Goal: Entertainment & Leisure: Consume media (video, audio)

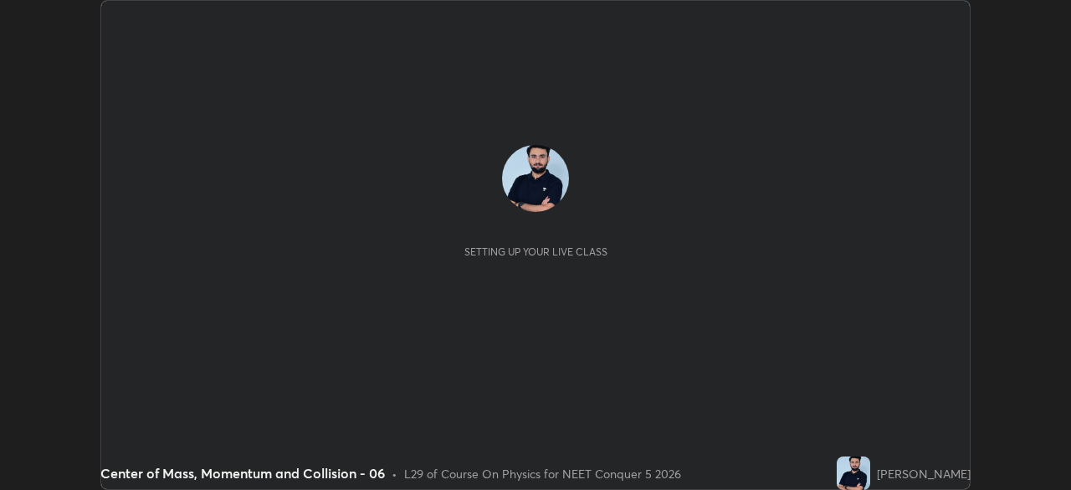
scroll to position [490, 1070]
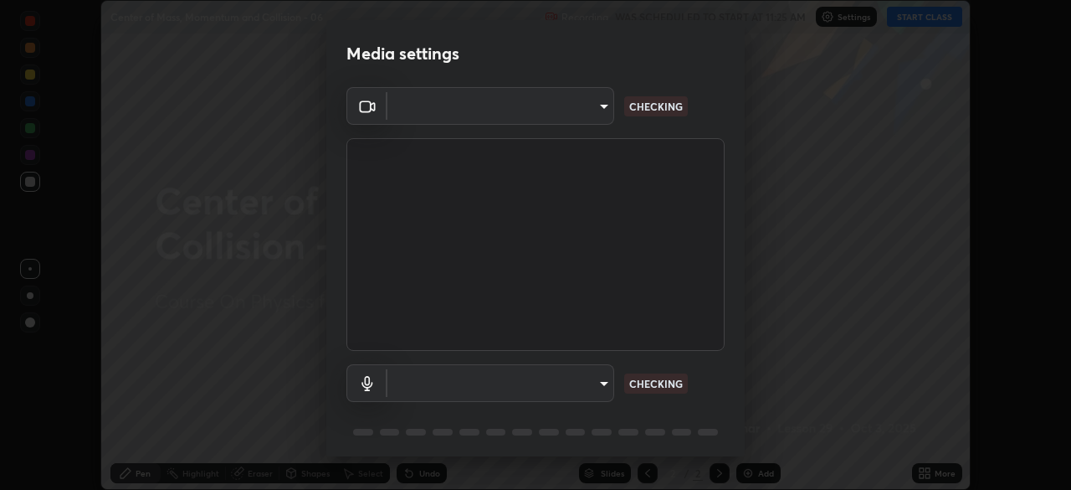
type input "028e6636b9c1bc203e9b8b979946ed412555754adccde9980a10a4eaffcc1ffb"
type input "default"
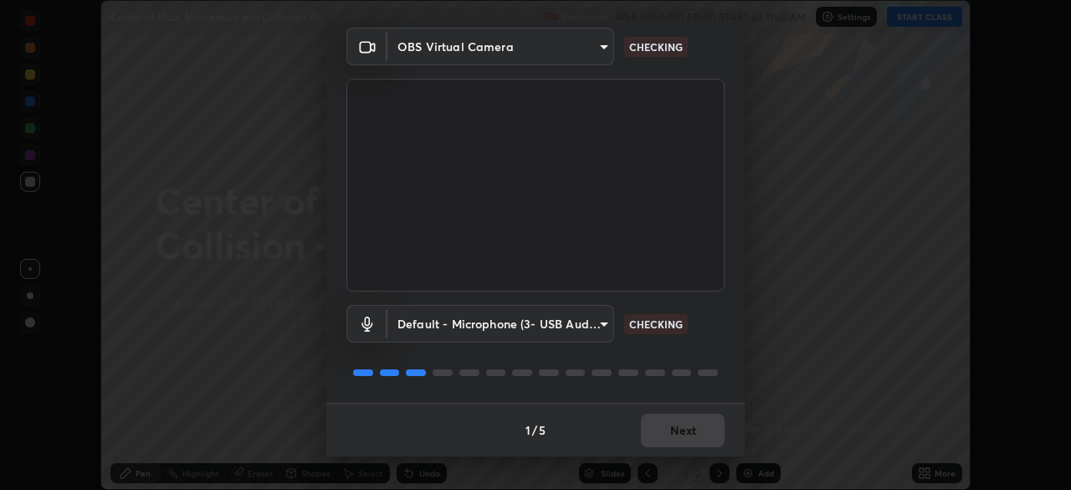
click at [669, 417] on div "1 / 5 Next" at bounding box center [535, 429] width 418 height 54
click at [678, 428] on div "1 / 5 Next" at bounding box center [535, 429] width 418 height 54
click at [674, 431] on div "1 / 5 Next" at bounding box center [535, 429] width 418 height 54
click at [671, 433] on div "1 / 5 Next" at bounding box center [535, 429] width 418 height 54
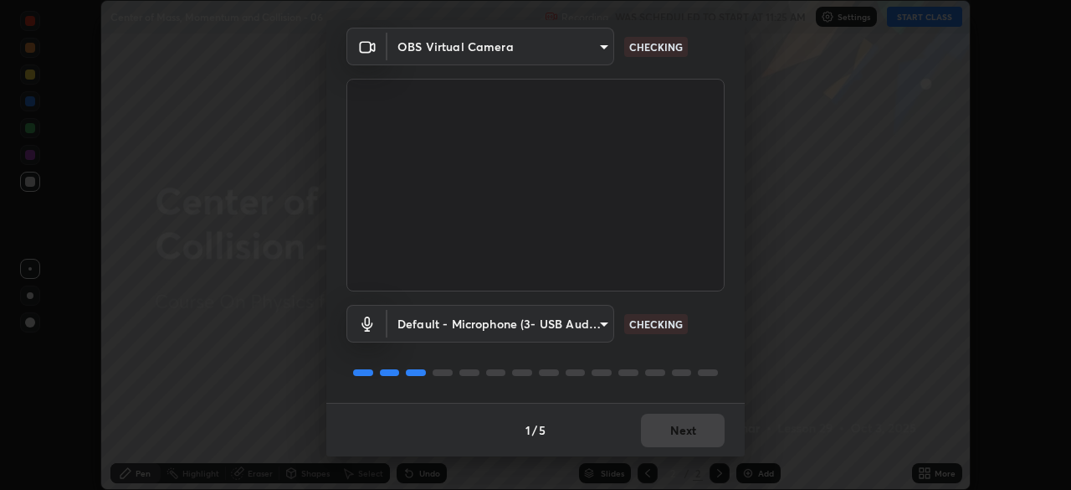
click at [673, 429] on button "Next" at bounding box center [683, 429] width 84 height 33
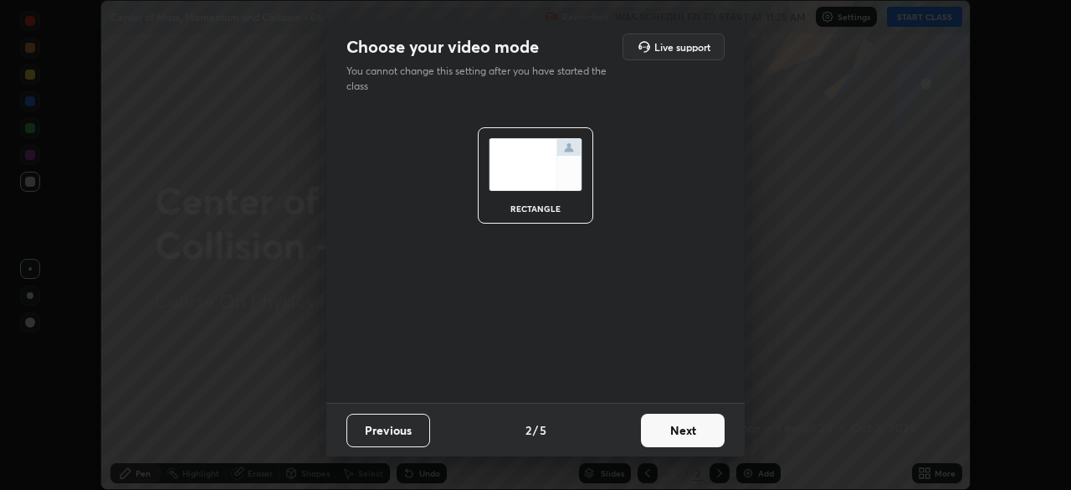
scroll to position [0, 0]
click at [673, 429] on button "Next" at bounding box center [683, 429] width 84 height 33
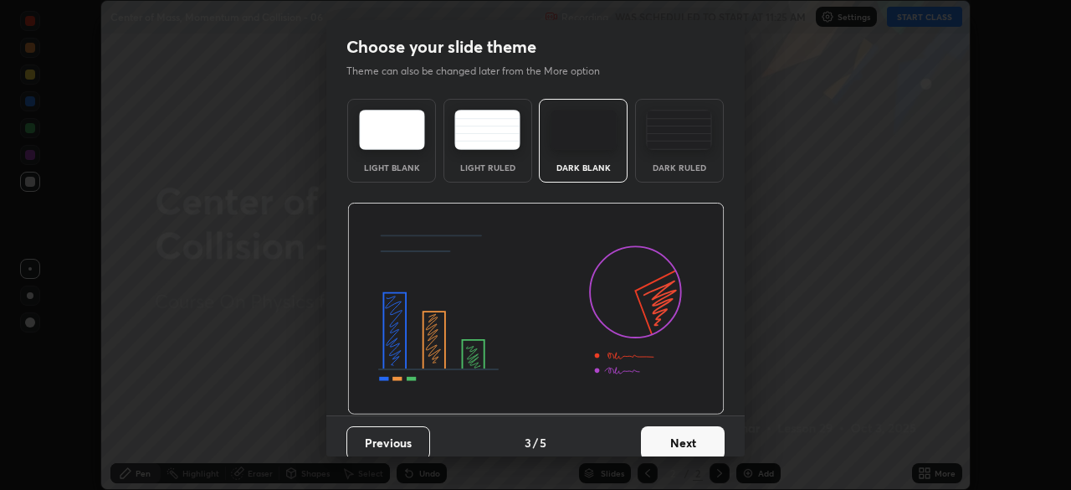
click at [671, 433] on button "Next" at bounding box center [683, 442] width 84 height 33
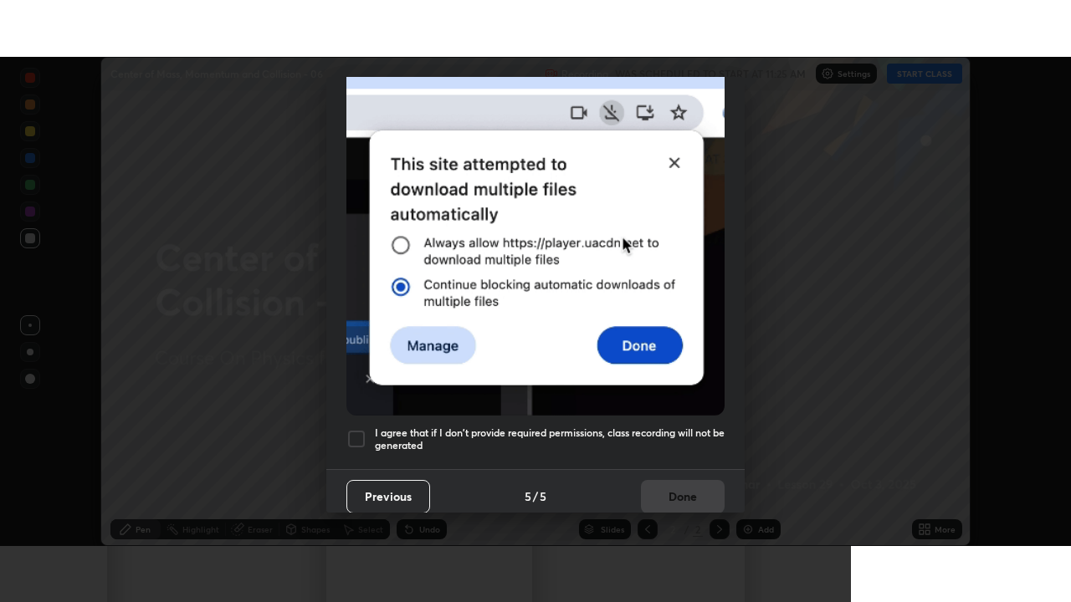
scroll to position [401, 0]
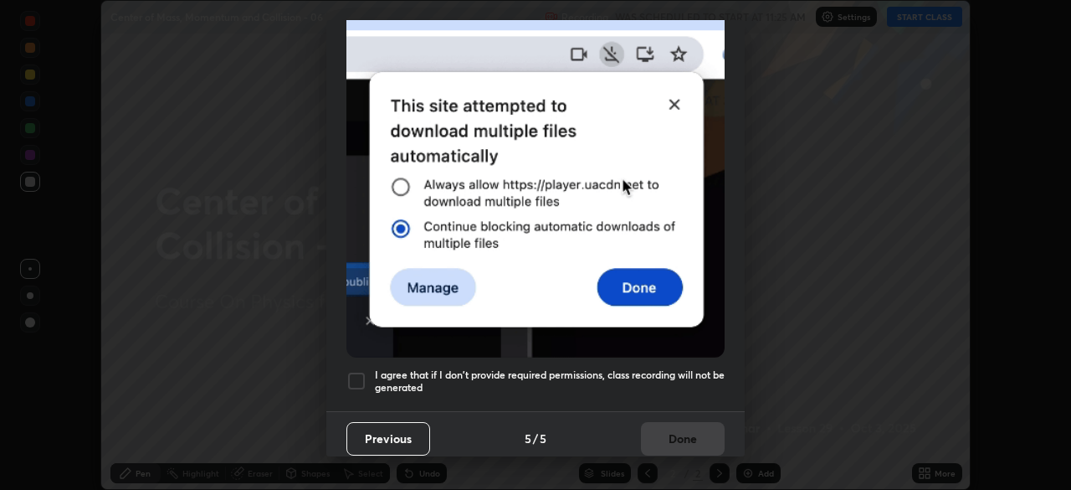
click at [665, 433] on div "Previous 5 / 5 Done" at bounding box center [535, 438] width 418 height 54
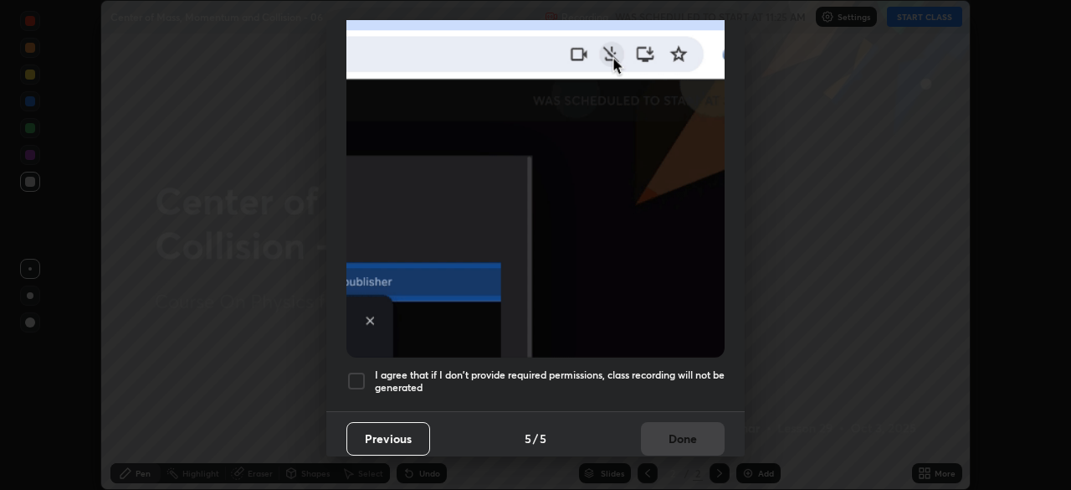
click at [665, 440] on div "Previous 5 / 5 Done" at bounding box center [535, 438] width 418 height 54
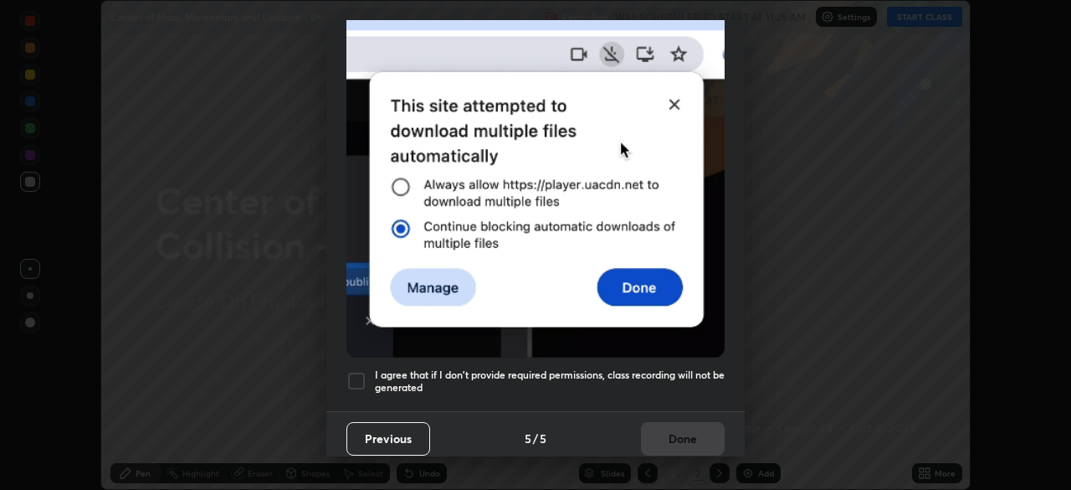
click at [659, 438] on div "Previous 5 / 5 Done" at bounding box center [535, 438] width 418 height 54
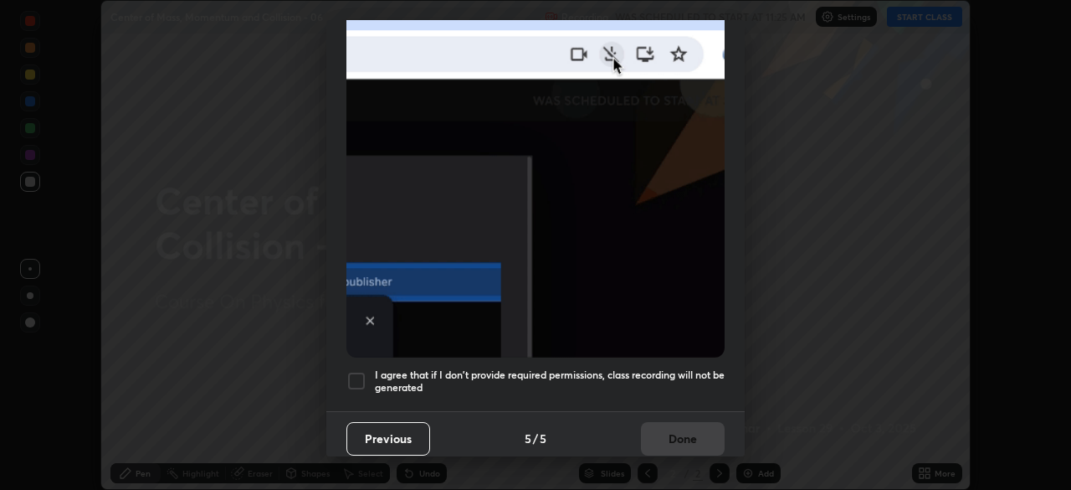
click at [622, 372] on h5 "I agree that if I don't provide required permissions, class recording will not …" at bounding box center [550, 381] width 350 height 26
click at [663, 426] on button "Done" at bounding box center [683, 438] width 84 height 33
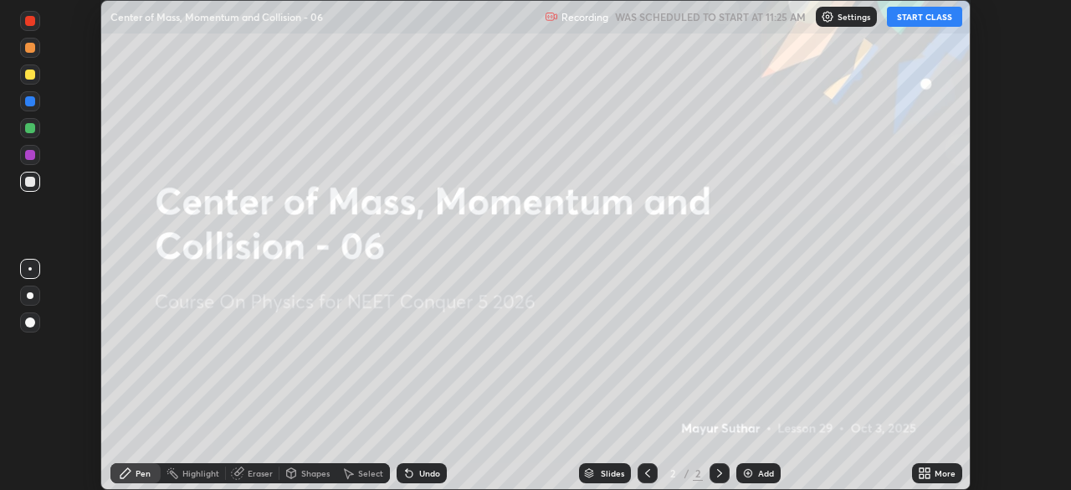
click at [926, 473] on icon at bounding box center [924, 472] width 13 height 13
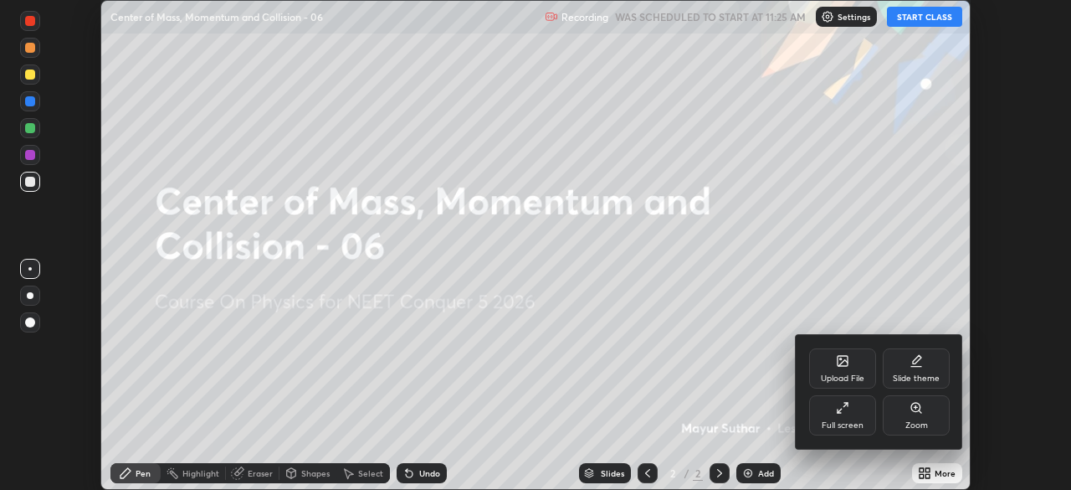
click at [842, 415] on div "Full screen" at bounding box center [842, 415] width 67 height 40
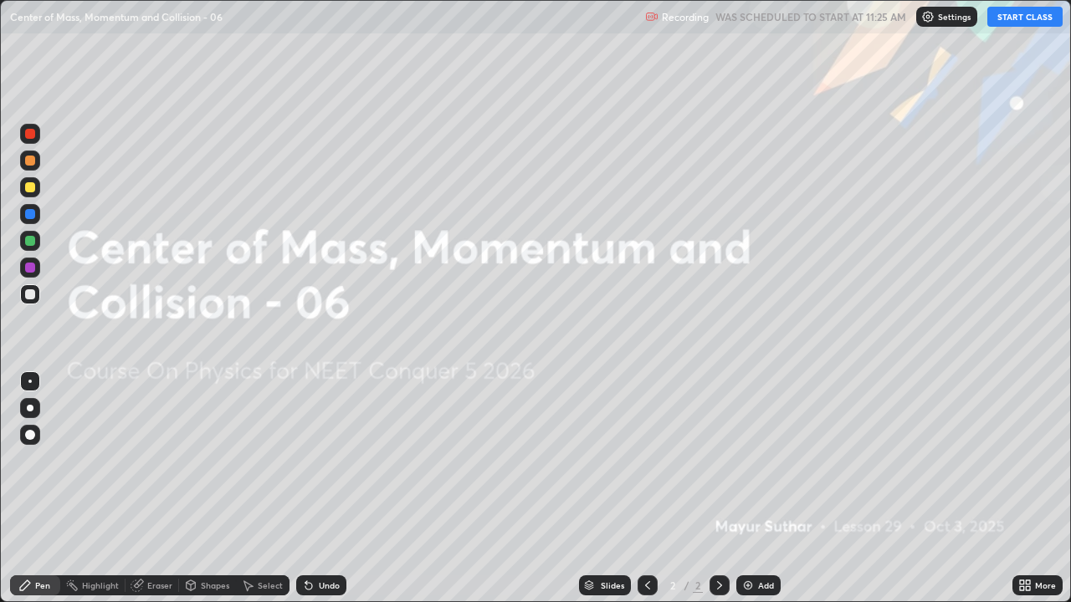
scroll to position [602, 1071]
click at [1006, 18] on button "START CLASS" at bounding box center [1024, 17] width 75 height 20
click at [39, 428] on div at bounding box center [30, 435] width 20 height 27
click at [750, 489] on img at bounding box center [747, 585] width 13 height 13
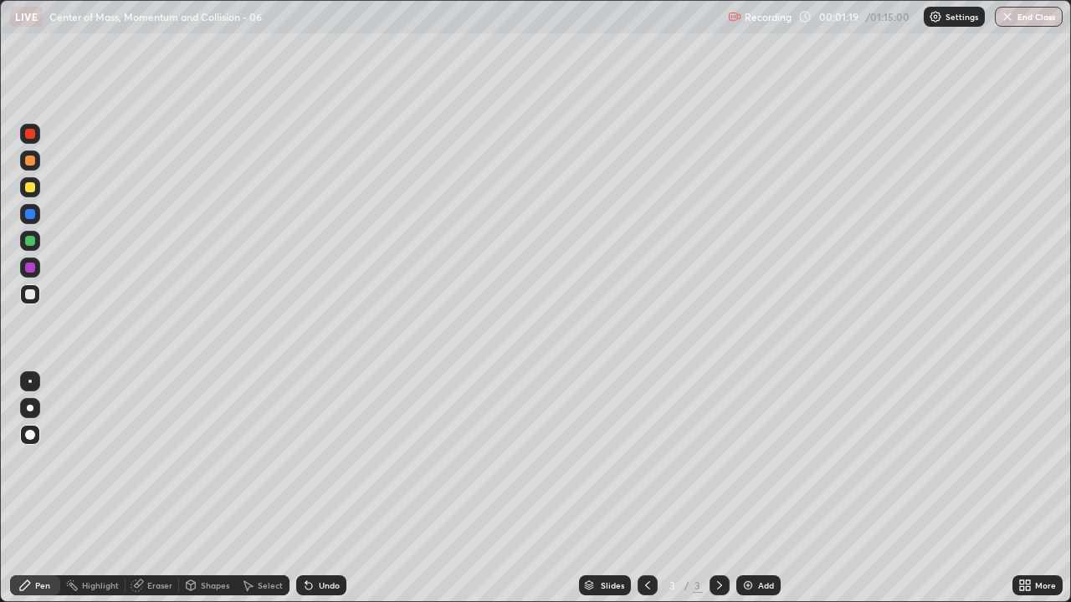
click at [322, 489] on div "Undo" at bounding box center [321, 586] width 50 height 20
click at [204, 489] on div "Shapes" at bounding box center [215, 586] width 28 height 8
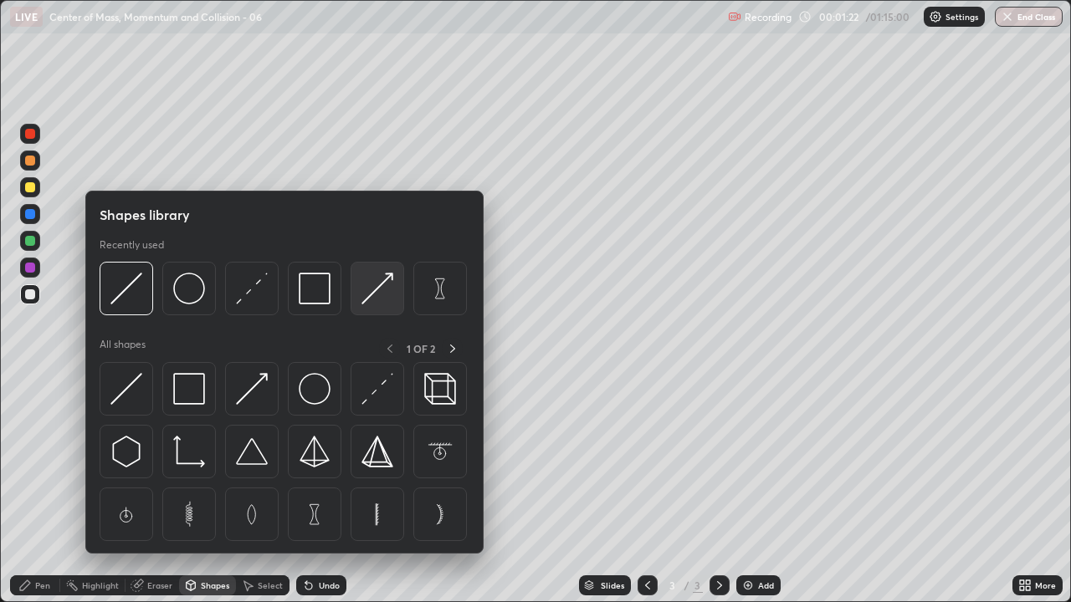
click at [372, 294] on img at bounding box center [377, 289] width 32 height 32
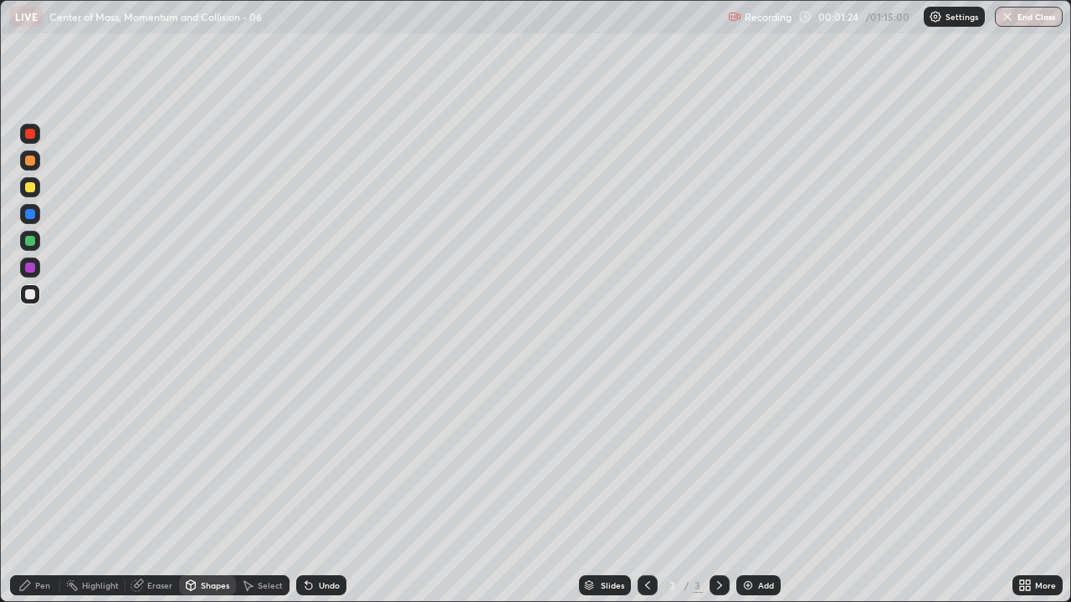
click at [203, 489] on div "Shapes" at bounding box center [215, 586] width 28 height 8
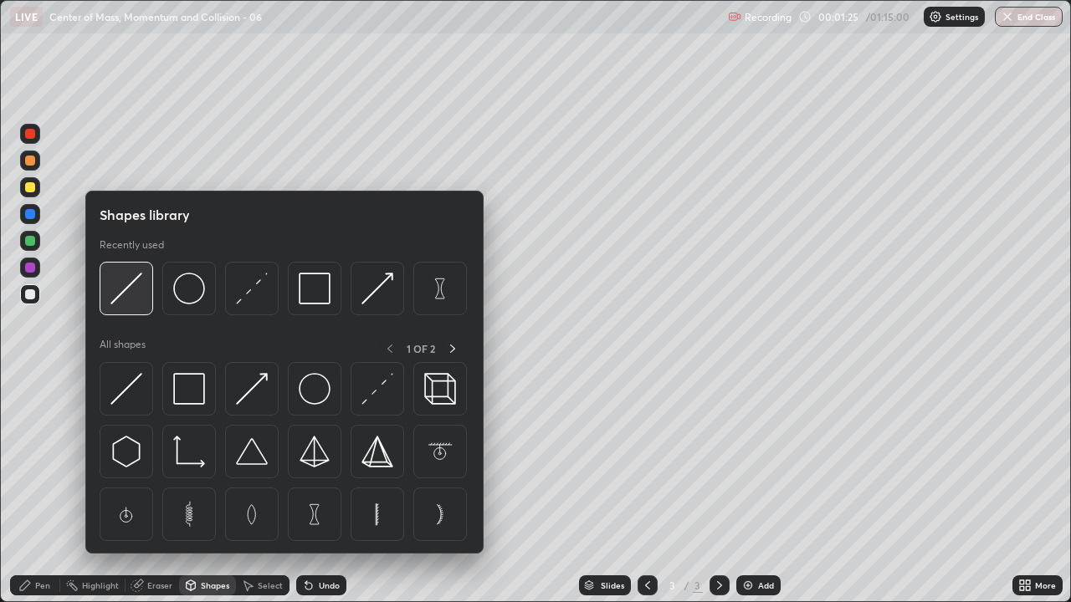
click at [131, 291] on img at bounding box center [126, 289] width 32 height 32
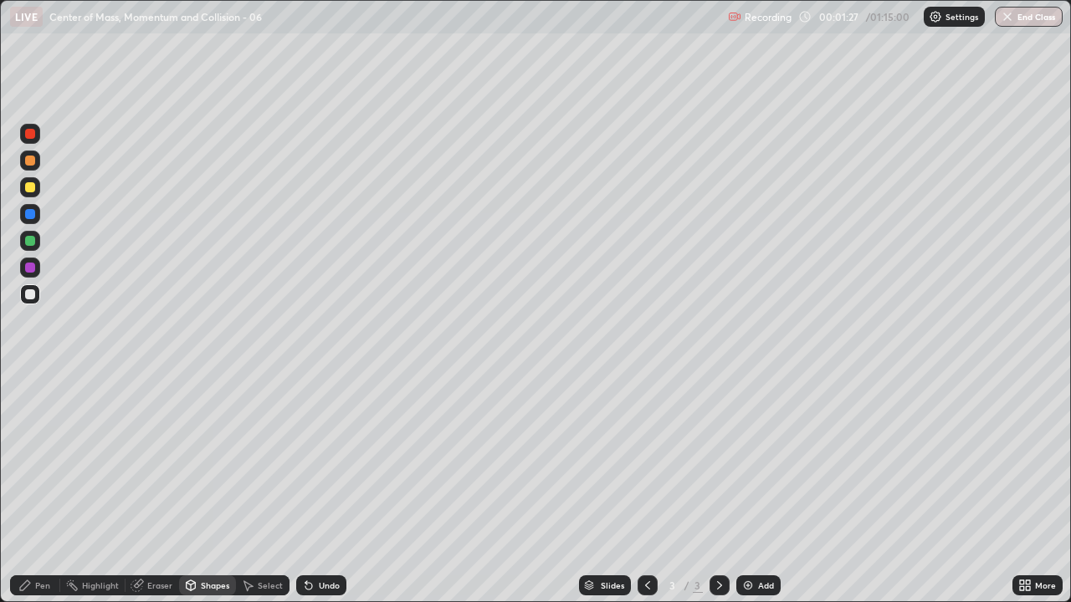
click at [202, 489] on div "Shapes" at bounding box center [215, 586] width 28 height 8
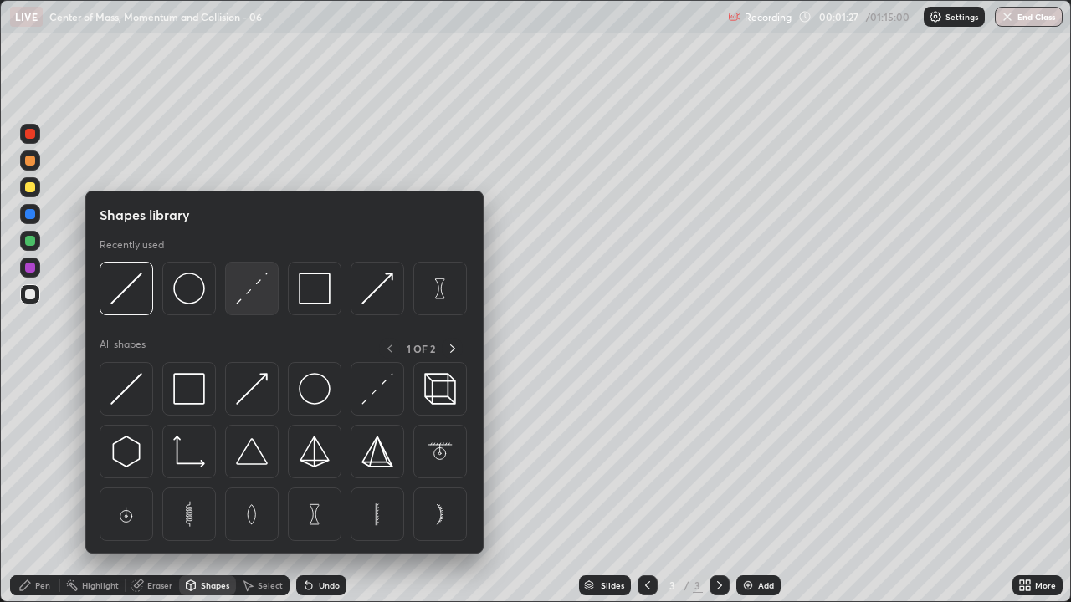
click at [259, 303] on img at bounding box center [252, 289] width 32 height 32
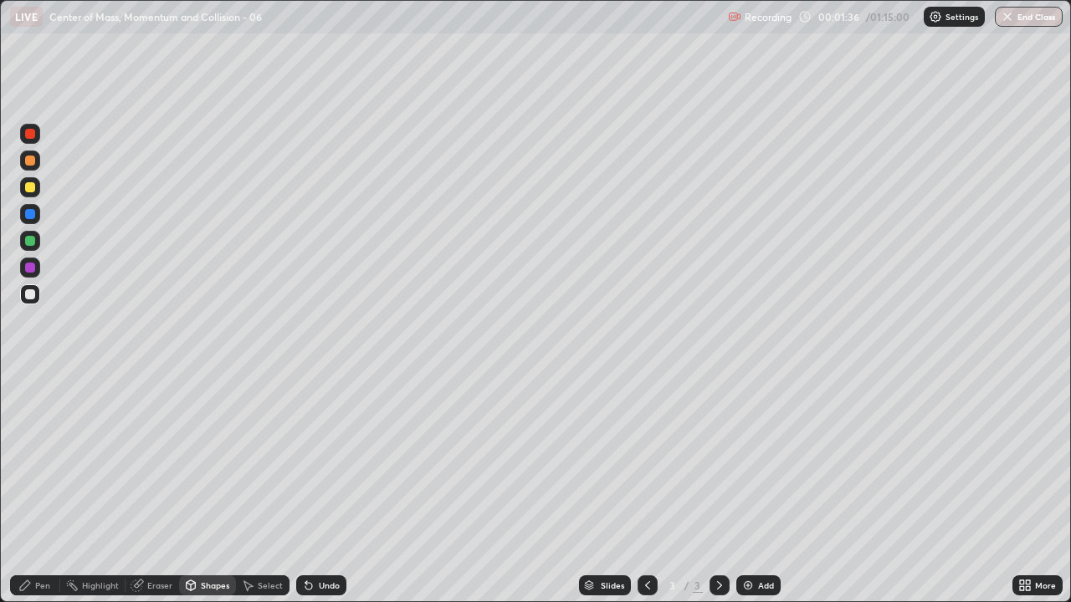
click at [39, 489] on div "Pen" at bounding box center [35, 586] width 50 height 20
click at [32, 267] on div at bounding box center [30, 268] width 10 height 10
click at [205, 489] on div "Shapes" at bounding box center [215, 586] width 28 height 8
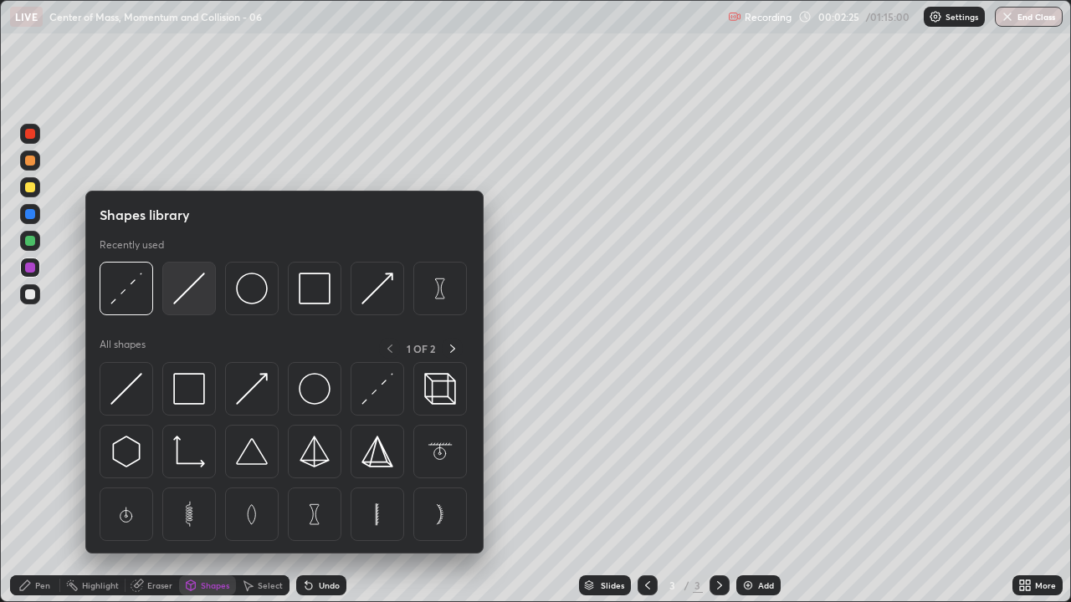
click at [191, 295] on img at bounding box center [189, 289] width 32 height 32
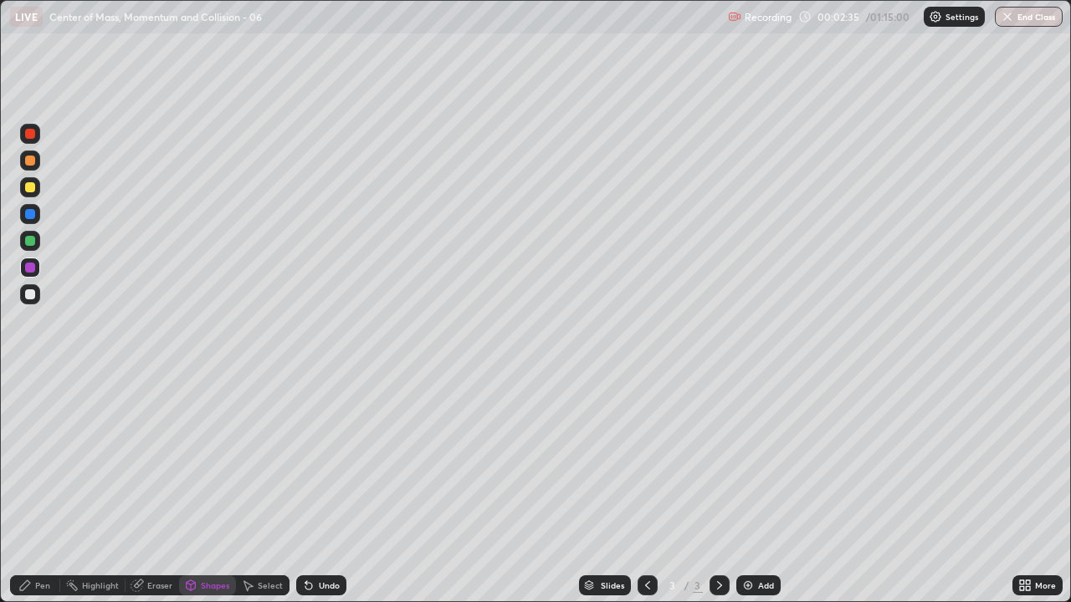
click at [37, 489] on div "Pen" at bounding box center [42, 586] width 15 height 8
click at [201, 489] on div "Shapes" at bounding box center [215, 586] width 28 height 8
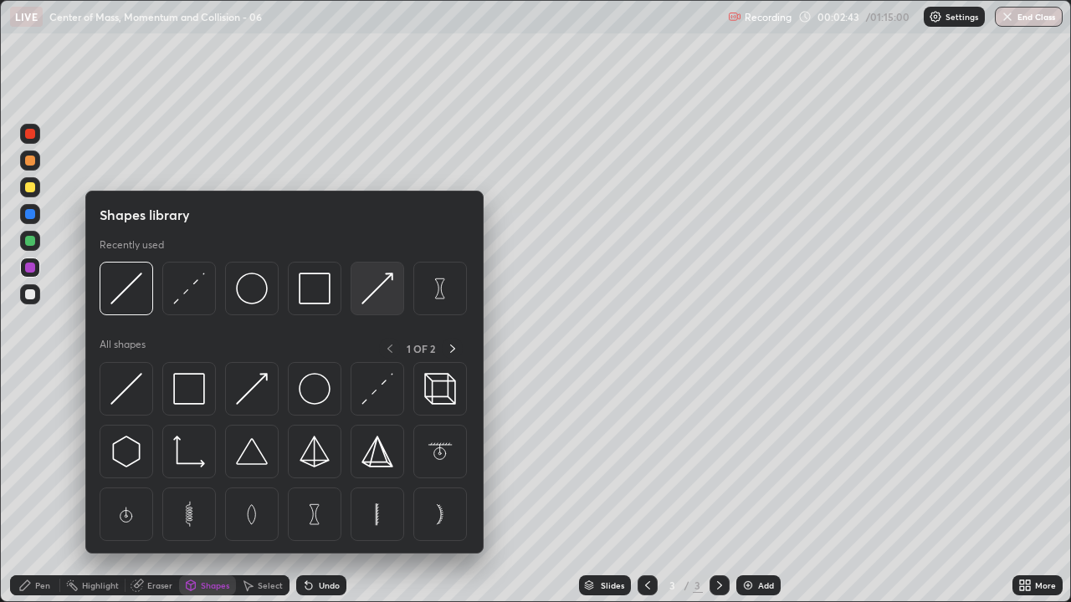
click at [365, 295] on img at bounding box center [377, 289] width 32 height 32
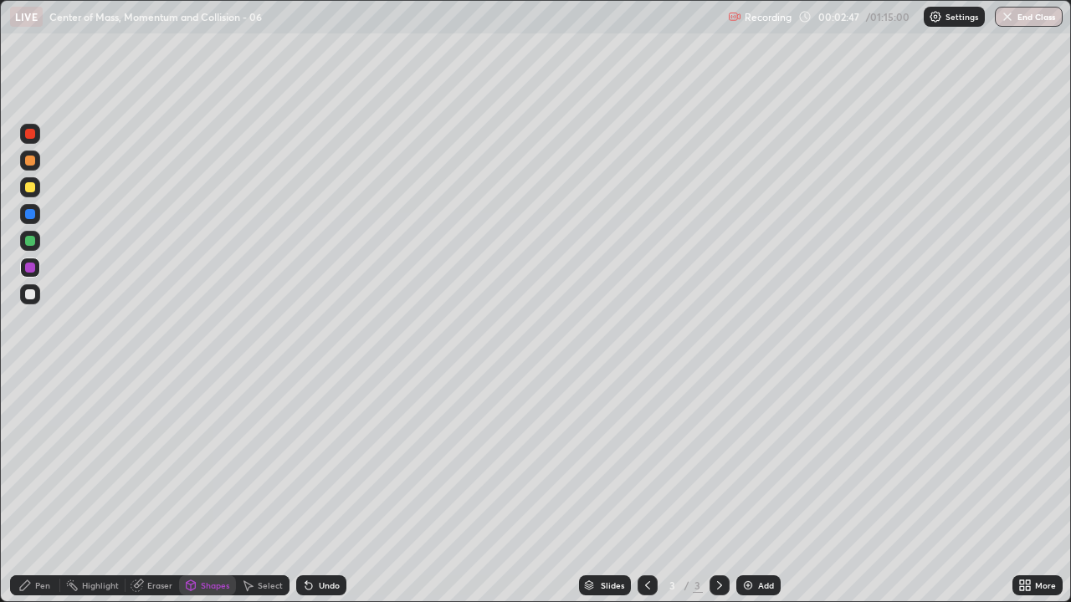
click at [319, 489] on div "Undo" at bounding box center [329, 586] width 21 height 8
click at [33, 292] on div at bounding box center [30, 295] width 10 height 10
click at [39, 489] on div "Pen" at bounding box center [35, 586] width 50 height 20
click at [30, 213] on div at bounding box center [30, 214] width 10 height 10
click at [27, 238] on div at bounding box center [30, 241] width 10 height 10
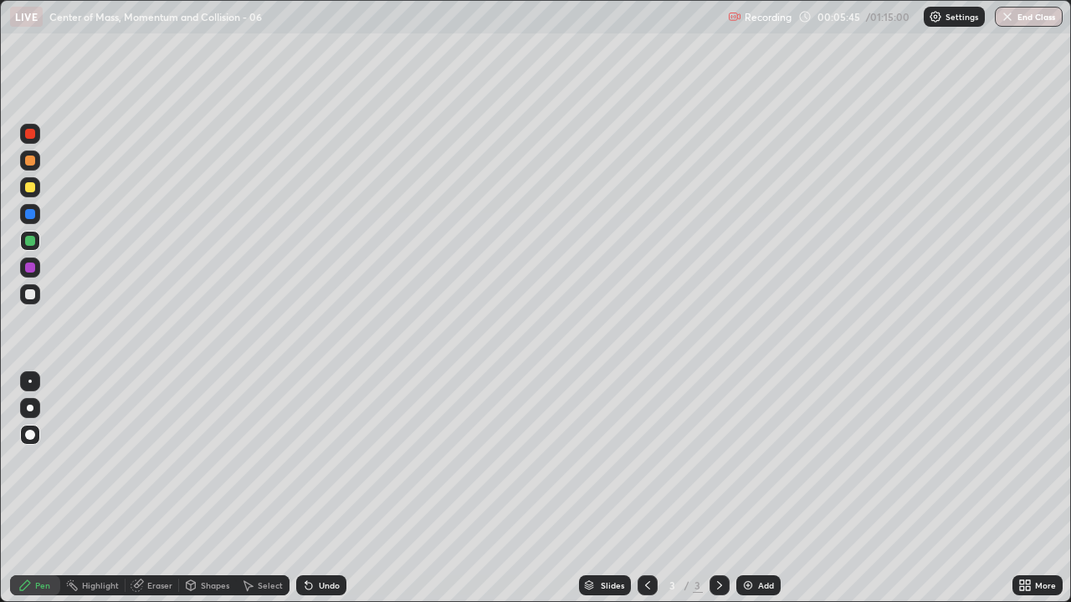
click at [33, 133] on div at bounding box center [30, 134] width 10 height 10
click at [326, 489] on div "Undo" at bounding box center [329, 586] width 21 height 8
click at [328, 489] on div "Undo" at bounding box center [321, 586] width 50 height 20
click at [743, 489] on img at bounding box center [747, 585] width 13 height 13
click at [638, 489] on div at bounding box center [648, 586] width 20 height 20
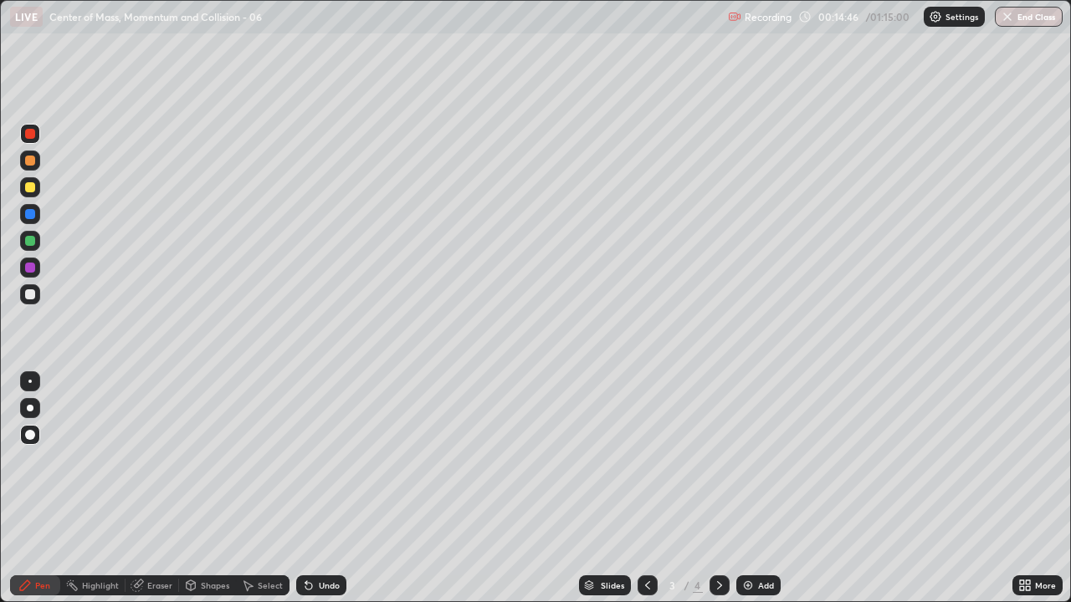
click at [329, 489] on div "Undo" at bounding box center [321, 586] width 50 height 20
click at [331, 489] on div "Undo" at bounding box center [321, 586] width 50 height 20
click at [328, 489] on div "Undo" at bounding box center [329, 586] width 21 height 8
click at [717, 489] on icon at bounding box center [719, 586] width 5 height 8
click at [645, 489] on icon at bounding box center [647, 586] width 5 height 8
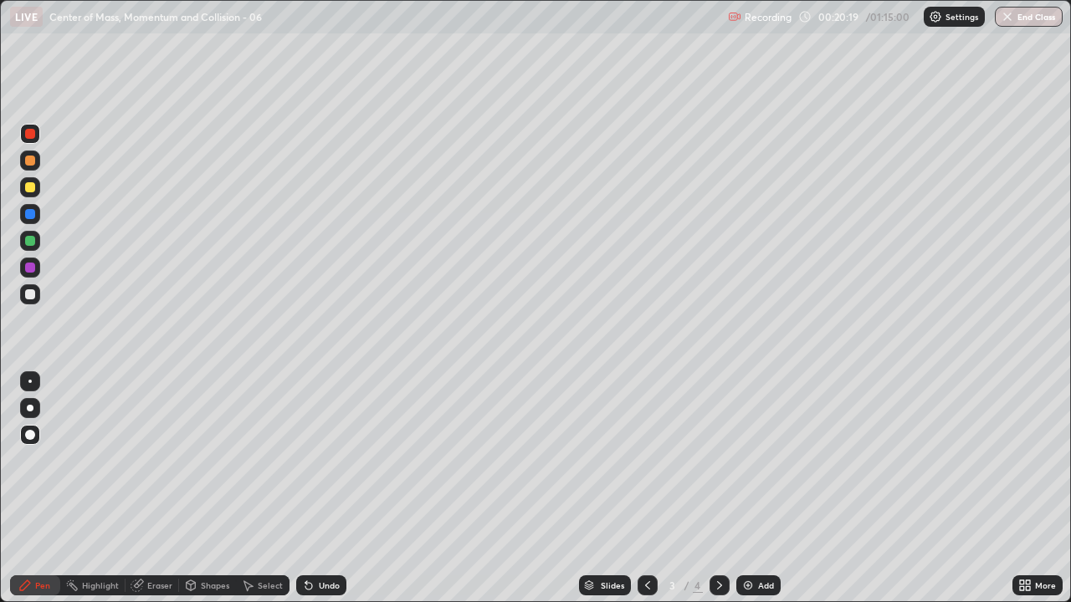
click at [710, 489] on div at bounding box center [720, 586] width 20 height 20
click at [648, 489] on icon at bounding box center [647, 585] width 13 height 13
click at [718, 489] on icon at bounding box center [719, 585] width 13 height 13
click at [322, 489] on div "Undo" at bounding box center [329, 586] width 21 height 8
click at [319, 489] on div "Undo" at bounding box center [329, 586] width 21 height 8
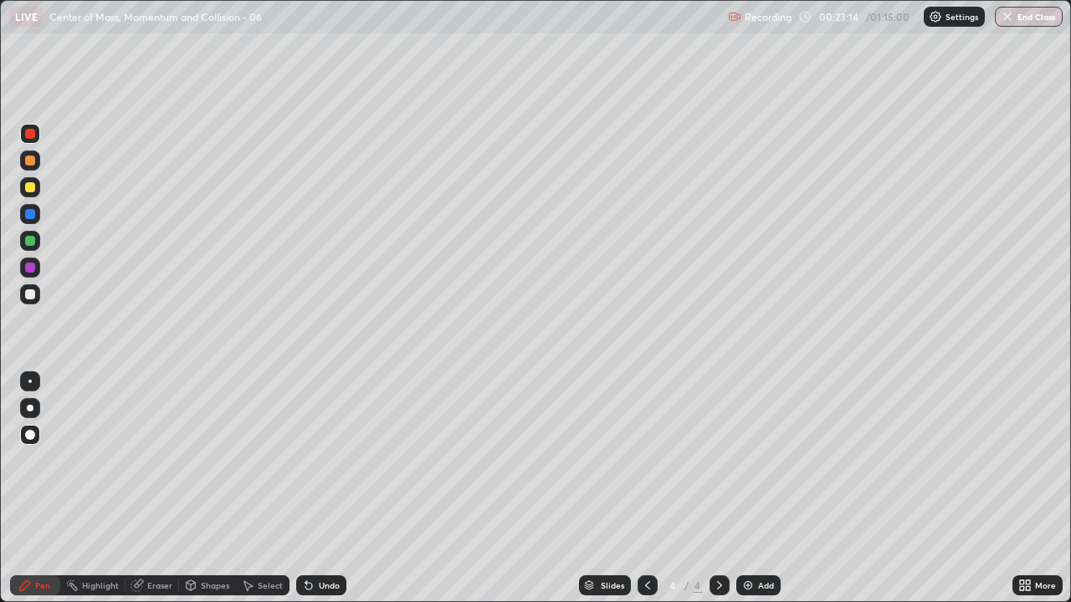
click at [751, 489] on img at bounding box center [747, 585] width 13 height 13
click at [27, 211] on div at bounding box center [30, 214] width 10 height 10
click at [26, 266] on div at bounding box center [30, 268] width 10 height 10
click at [758, 489] on div "Add" at bounding box center [766, 586] width 16 height 8
click at [34, 294] on div at bounding box center [30, 295] width 10 height 10
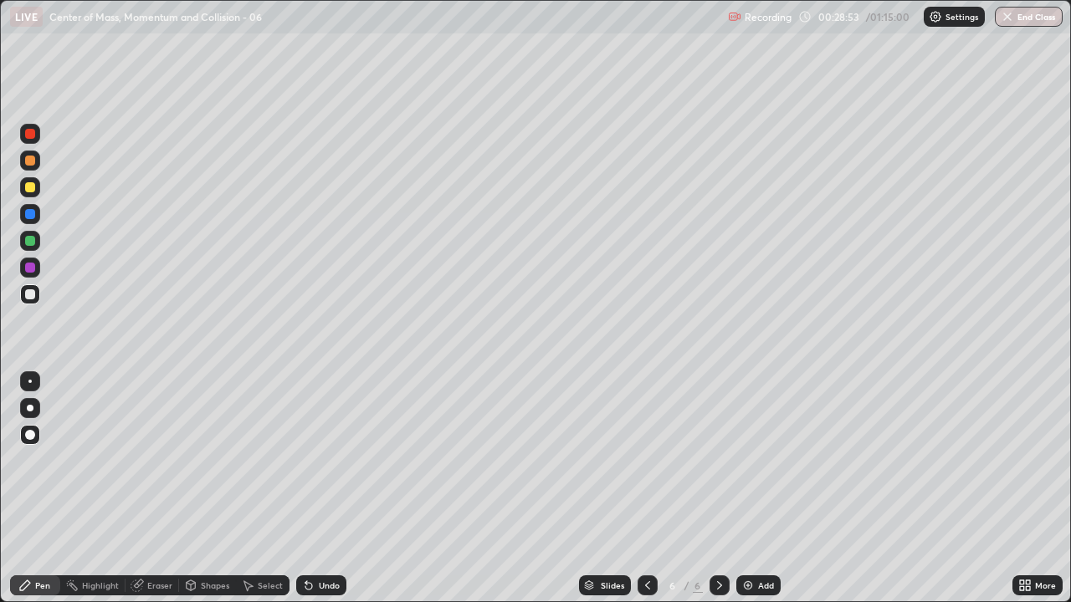
click at [32, 183] on div at bounding box center [30, 187] width 10 height 10
click at [38, 289] on div at bounding box center [30, 294] width 20 height 20
click at [33, 157] on div at bounding box center [30, 161] width 10 height 10
click at [29, 238] on div at bounding box center [30, 241] width 10 height 10
click at [32, 290] on div at bounding box center [30, 295] width 10 height 10
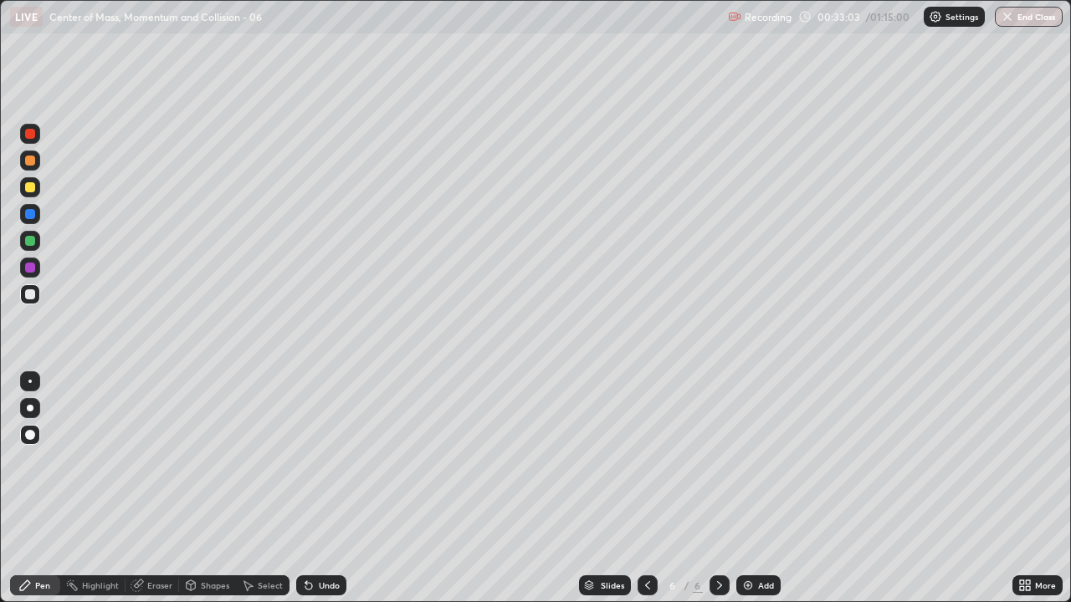
click at [26, 216] on div at bounding box center [30, 214] width 10 height 10
click at [31, 244] on div at bounding box center [30, 241] width 10 height 10
click at [315, 489] on div "Undo" at bounding box center [321, 586] width 50 height 20
click at [324, 489] on div "Undo" at bounding box center [329, 586] width 21 height 8
click at [753, 489] on div "Add" at bounding box center [758, 586] width 44 height 20
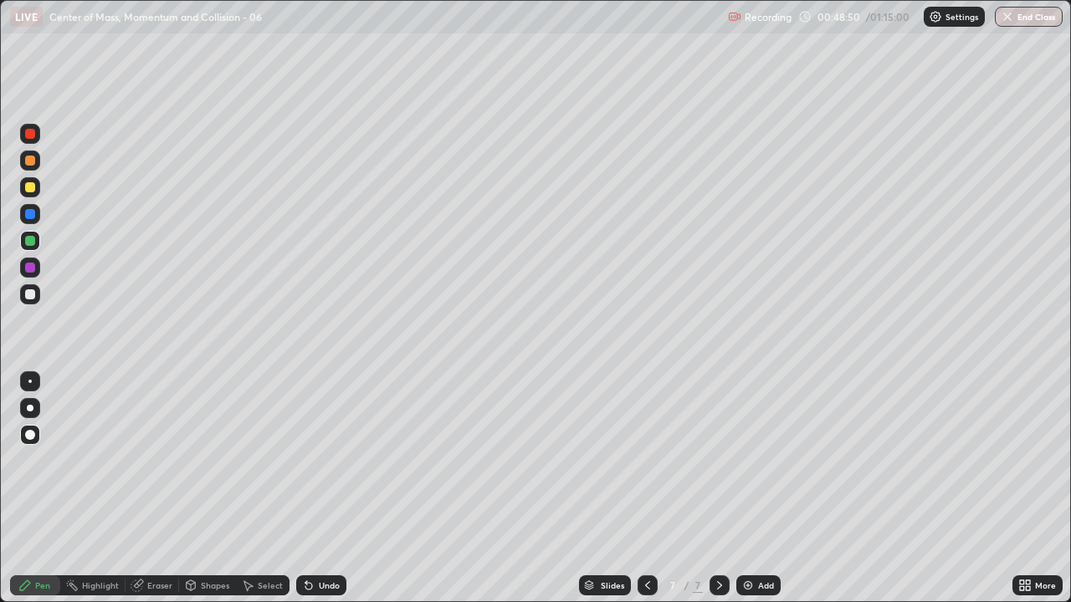
click at [38, 295] on div at bounding box center [30, 294] width 20 height 20
click at [23, 239] on div at bounding box center [30, 241] width 20 height 20
click at [315, 489] on div "Undo" at bounding box center [321, 586] width 50 height 20
click at [30, 215] on div at bounding box center [30, 214] width 10 height 10
click at [305, 489] on icon at bounding box center [308, 586] width 7 height 7
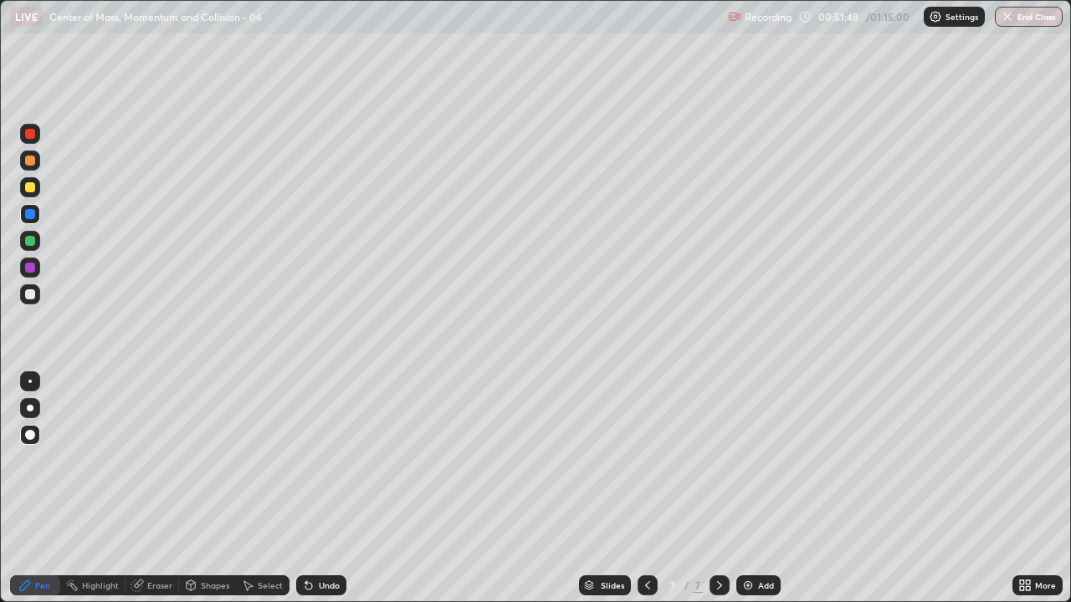
click at [305, 489] on icon at bounding box center [308, 586] width 7 height 7
click at [314, 489] on div "Undo" at bounding box center [321, 586] width 50 height 20
click at [305, 489] on icon at bounding box center [308, 585] width 13 height 13
click at [312, 489] on icon at bounding box center [308, 585] width 13 height 13
click at [315, 489] on div "Undo" at bounding box center [321, 586] width 50 height 20
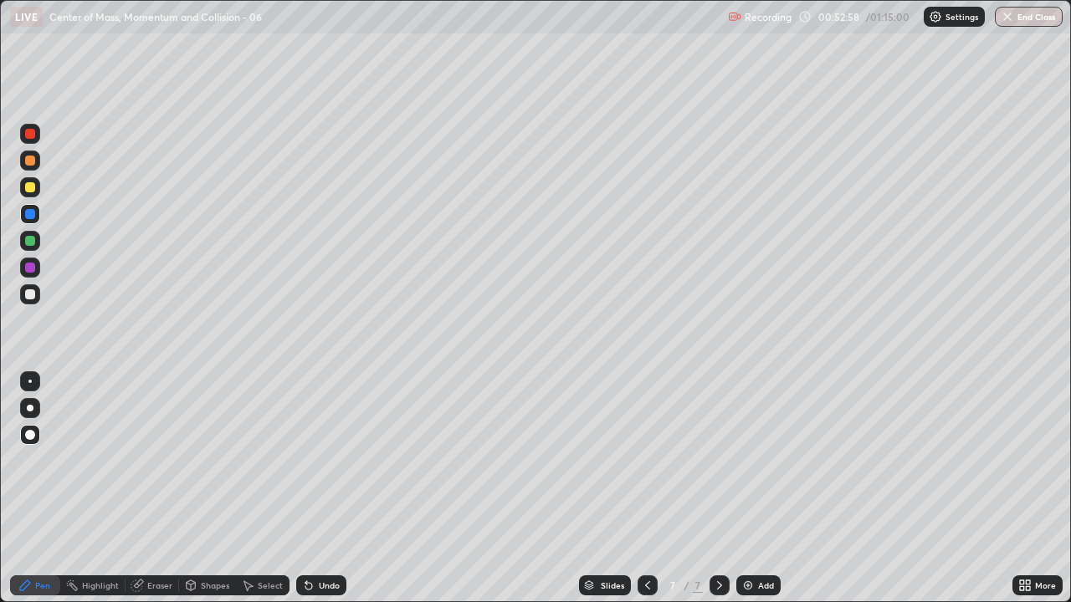
click at [316, 489] on div "Undo" at bounding box center [321, 586] width 50 height 20
click at [33, 232] on div at bounding box center [30, 241] width 20 height 20
click at [37, 186] on div at bounding box center [30, 187] width 20 height 20
click at [742, 489] on div "Add" at bounding box center [758, 586] width 44 height 20
click at [33, 285] on div at bounding box center [30, 294] width 20 height 20
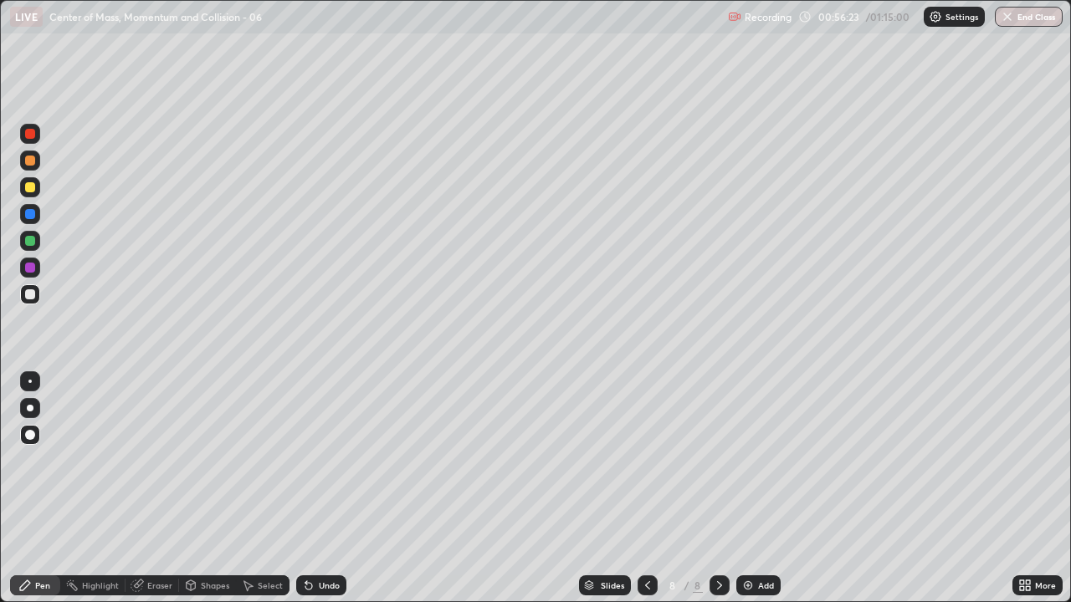
click at [37, 162] on div at bounding box center [30, 161] width 20 height 20
click at [324, 489] on div "Undo" at bounding box center [329, 586] width 21 height 8
click at [319, 489] on div "Undo" at bounding box center [329, 586] width 21 height 8
click at [326, 489] on div "Undo" at bounding box center [329, 586] width 21 height 8
click at [331, 489] on div "Undo" at bounding box center [329, 586] width 21 height 8
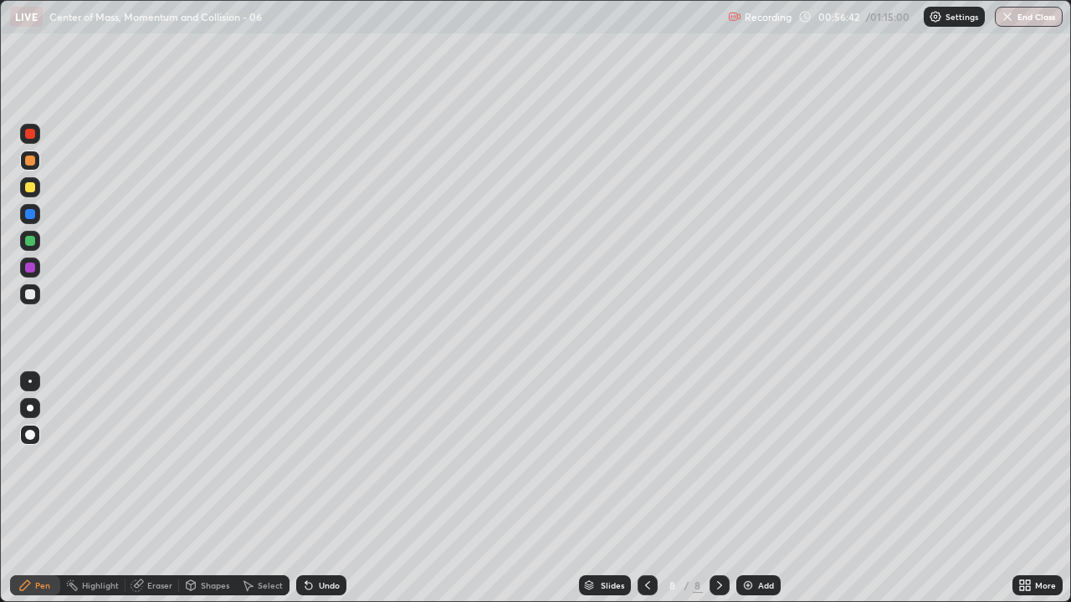
click at [35, 265] on div at bounding box center [30, 268] width 20 height 20
click at [33, 209] on div at bounding box center [30, 214] width 20 height 20
click at [324, 489] on div "Undo" at bounding box center [321, 586] width 50 height 20
click at [332, 489] on div "Undo" at bounding box center [329, 586] width 21 height 8
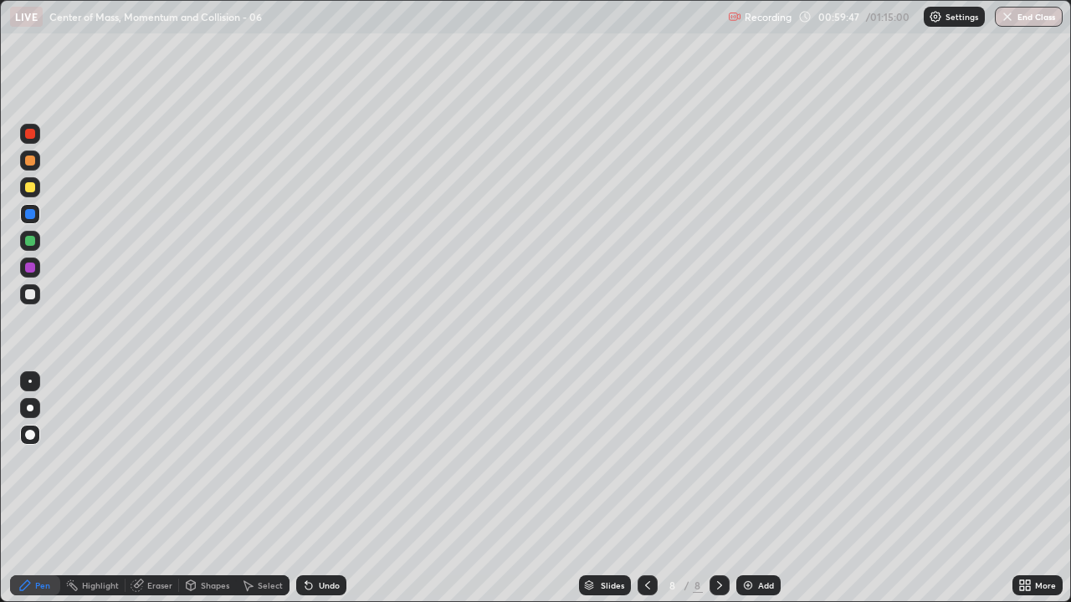
click at [331, 489] on div "Undo" at bounding box center [321, 586] width 50 height 20
click at [340, 489] on div "Undo" at bounding box center [321, 586] width 50 height 20
click at [319, 489] on div "Undo" at bounding box center [329, 586] width 21 height 8
click at [319, 489] on div "Undo" at bounding box center [321, 586] width 50 height 20
click at [316, 489] on div "Undo" at bounding box center [321, 586] width 50 height 20
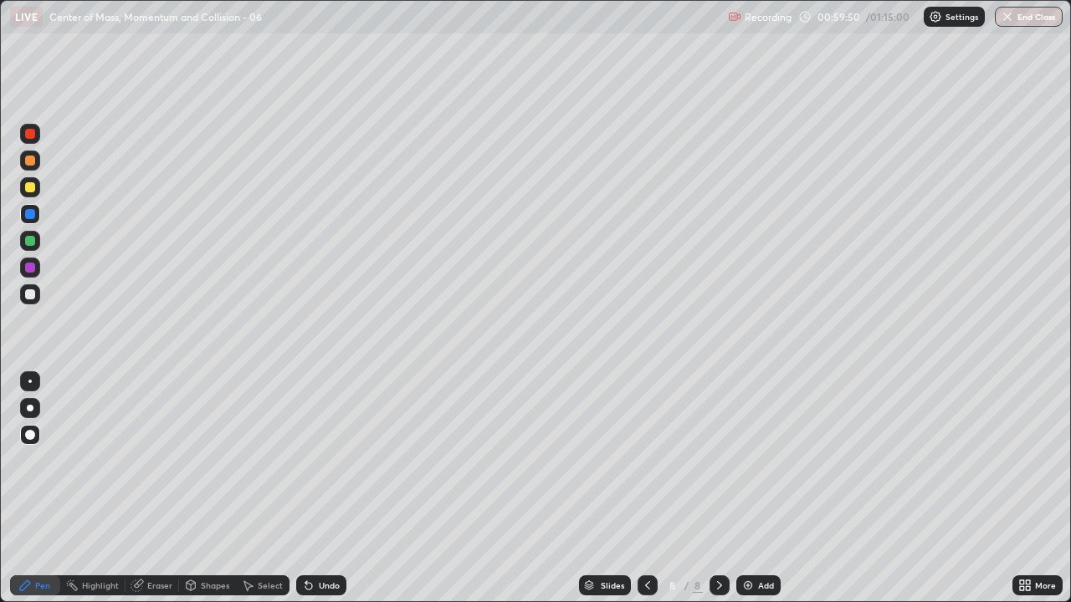
click at [315, 489] on div "Undo" at bounding box center [321, 586] width 50 height 20
click at [311, 489] on div "Undo" at bounding box center [321, 586] width 50 height 20
click at [314, 489] on div "Undo" at bounding box center [321, 586] width 50 height 20
click at [318, 489] on div "Undo" at bounding box center [318, 585] width 57 height 33
click at [320, 489] on div "Undo" at bounding box center [321, 586] width 50 height 20
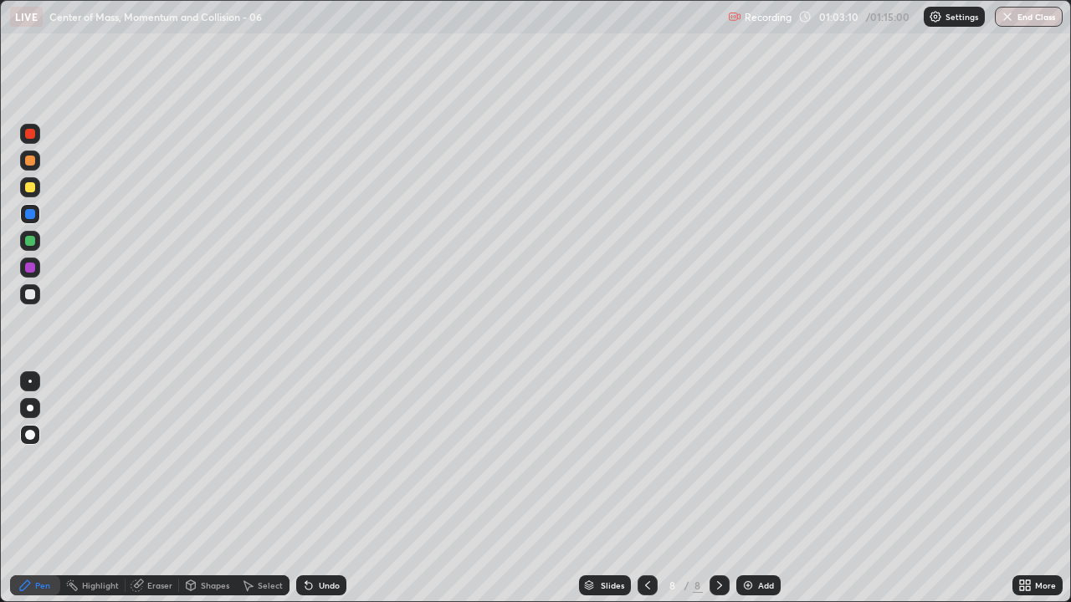
click at [742, 489] on img at bounding box center [747, 585] width 13 height 13
click at [33, 285] on div at bounding box center [30, 294] width 20 height 20
click at [324, 489] on div "Undo" at bounding box center [329, 586] width 21 height 8
click at [320, 489] on div "Undo" at bounding box center [321, 586] width 50 height 20
click at [323, 489] on div "Undo" at bounding box center [321, 586] width 50 height 20
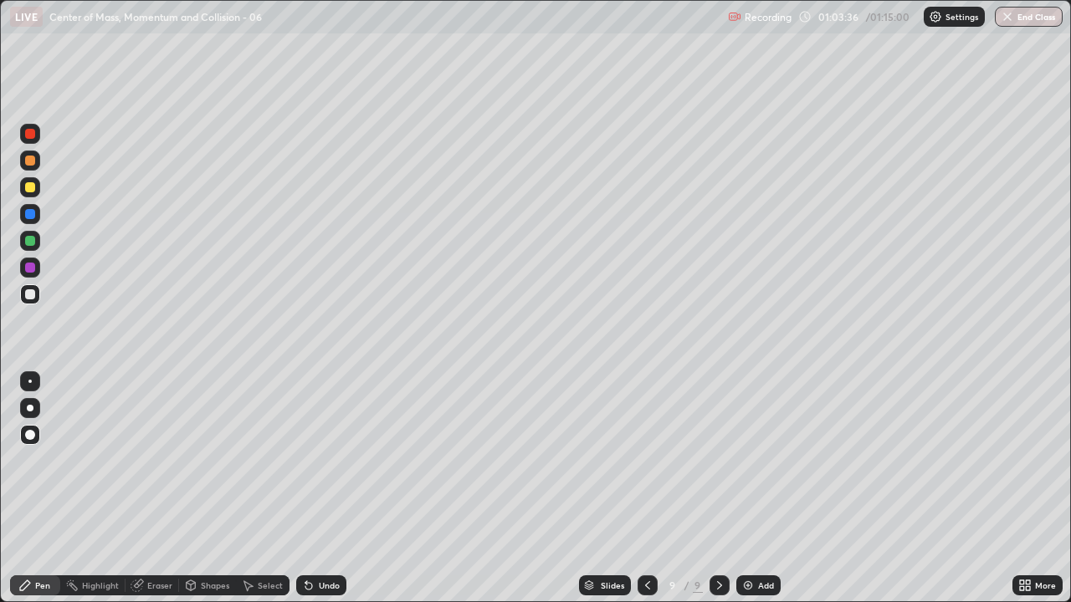
click at [28, 186] on div at bounding box center [30, 187] width 10 height 10
click at [314, 489] on div "Undo" at bounding box center [321, 586] width 50 height 20
click at [29, 213] on div at bounding box center [30, 214] width 10 height 10
click at [320, 489] on div "Undo" at bounding box center [321, 586] width 50 height 20
click at [322, 489] on div "Undo" at bounding box center [321, 586] width 50 height 20
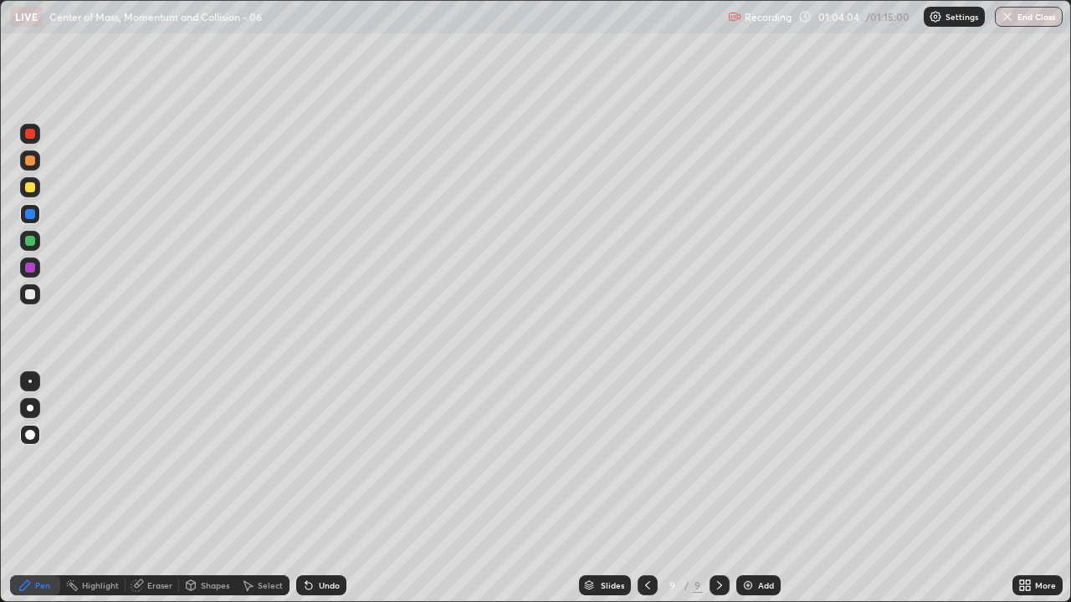
click at [322, 489] on div "Undo" at bounding box center [321, 586] width 50 height 20
click at [33, 236] on div at bounding box center [30, 241] width 10 height 10
click at [1004, 13] on img "button" at bounding box center [1007, 16] width 13 height 13
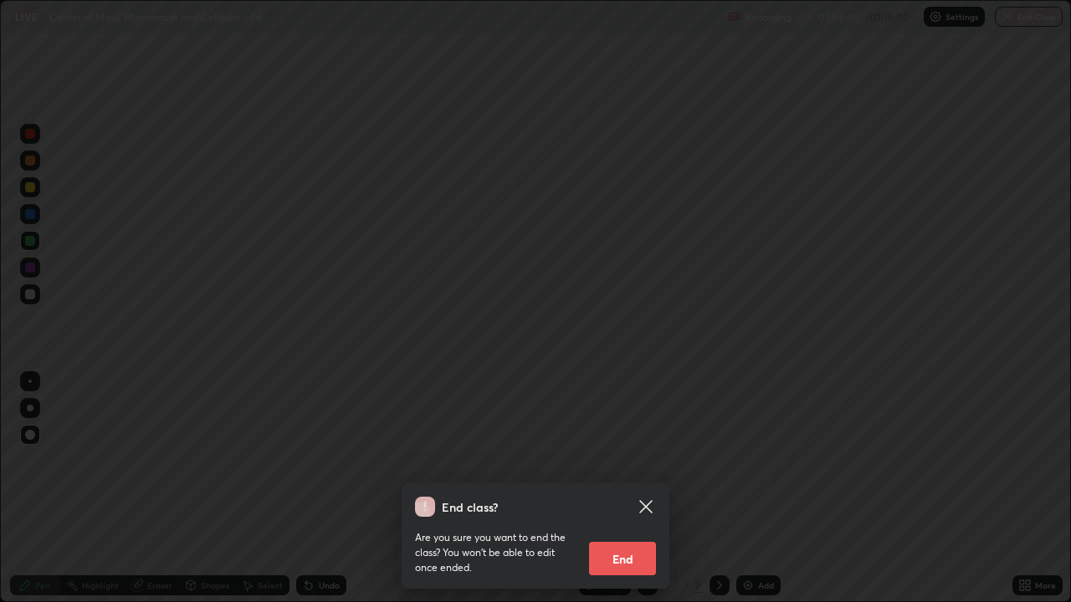
click at [630, 489] on button "End" at bounding box center [622, 558] width 67 height 33
